Goal: Navigation & Orientation: Find specific page/section

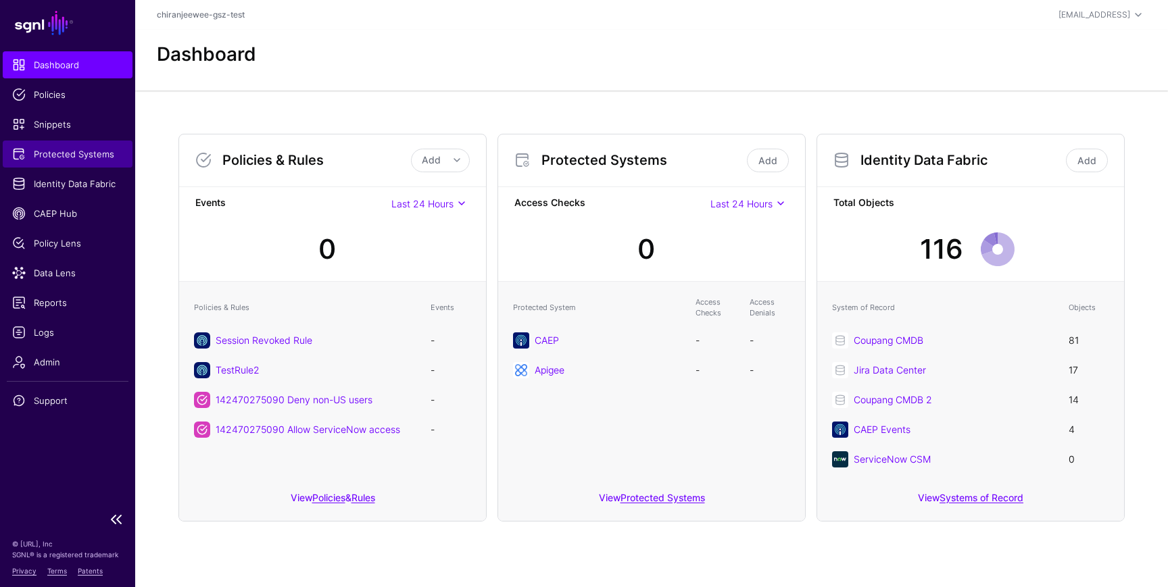
click at [66, 162] on link "Protected Systems" at bounding box center [68, 154] width 130 height 27
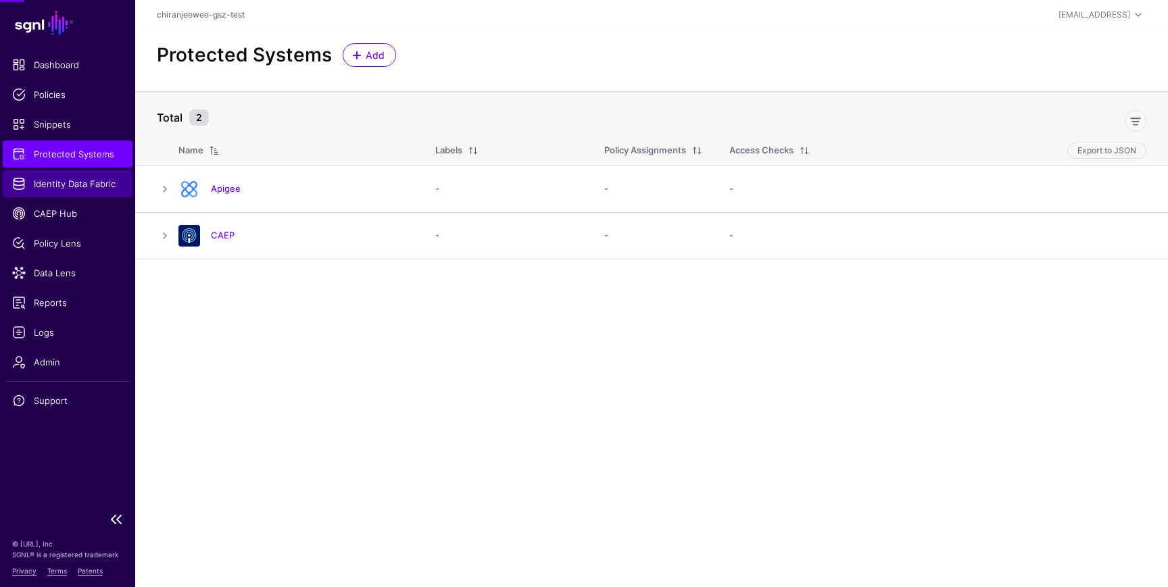
click at [60, 186] on span "Identity Data Fabric" at bounding box center [67, 184] width 111 height 14
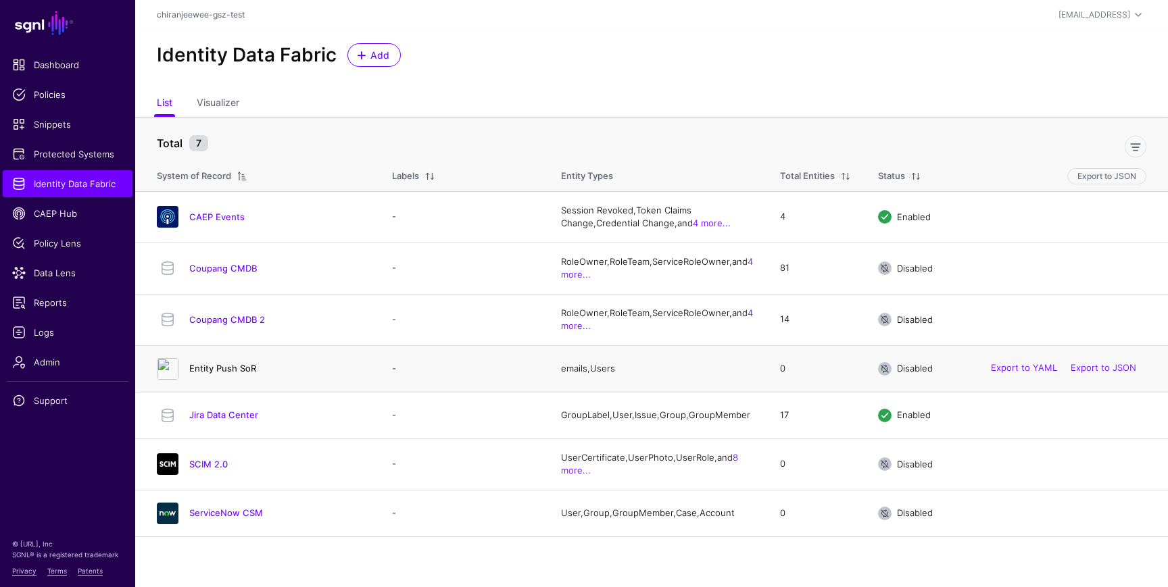
click at [238, 370] on link "Entity Push SoR" at bounding box center [222, 368] width 67 height 11
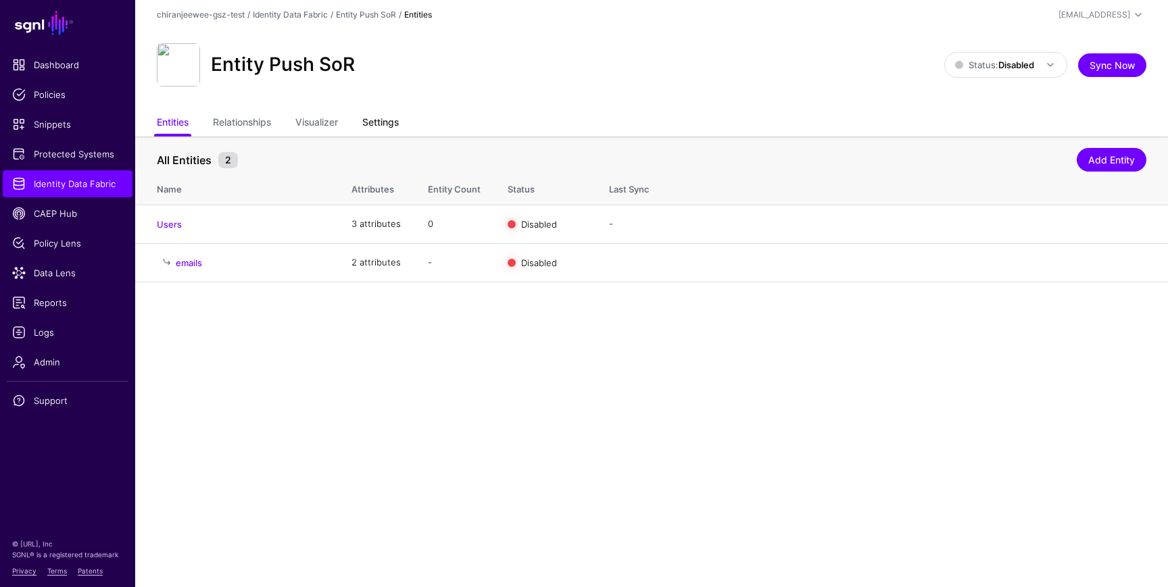
click at [382, 122] on link "Settings" at bounding box center [380, 124] width 36 height 26
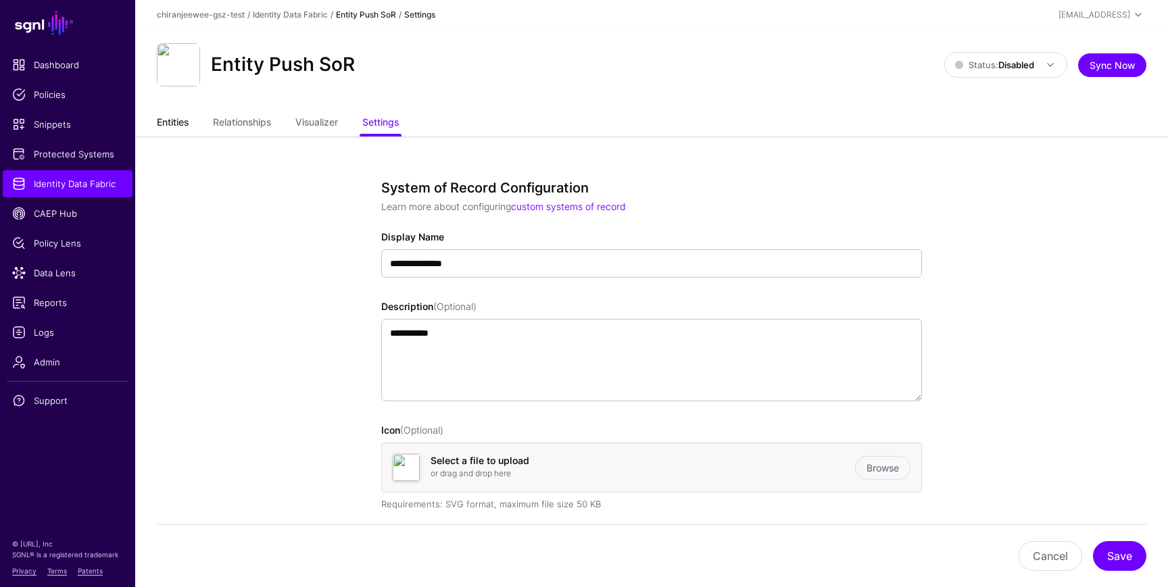
click at [169, 125] on link "Entities" at bounding box center [173, 124] width 32 height 26
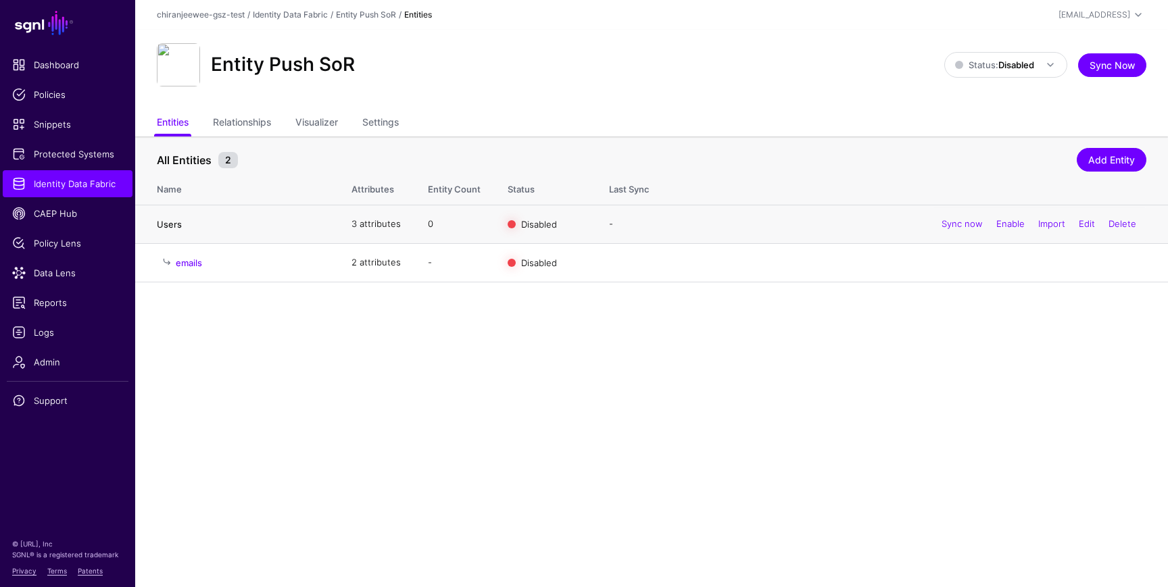
click at [172, 226] on link "Users" at bounding box center [169, 224] width 25 height 11
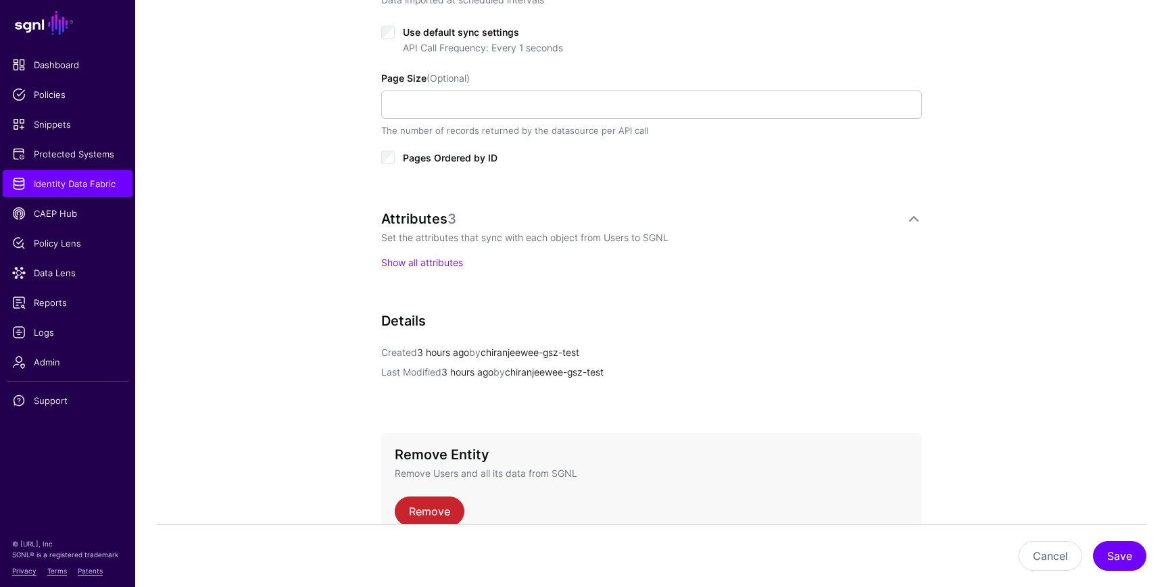
scroll to position [814, 0]
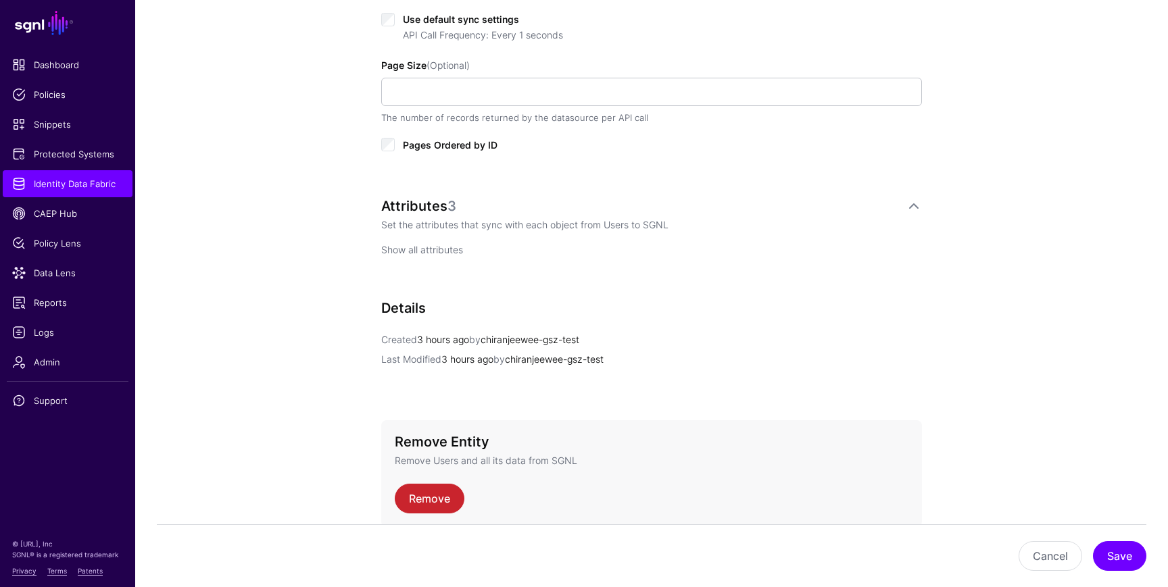
click at [407, 249] on link "Show all attributes" at bounding box center [422, 249] width 82 height 11
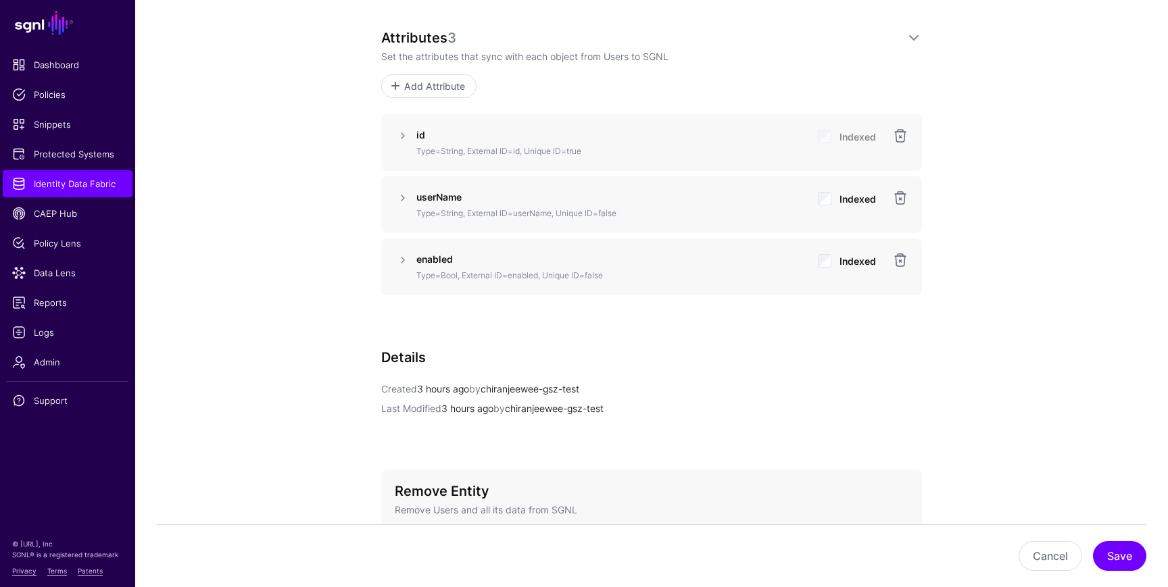
scroll to position [1095, 0]
